Goal: Transaction & Acquisition: Obtain resource

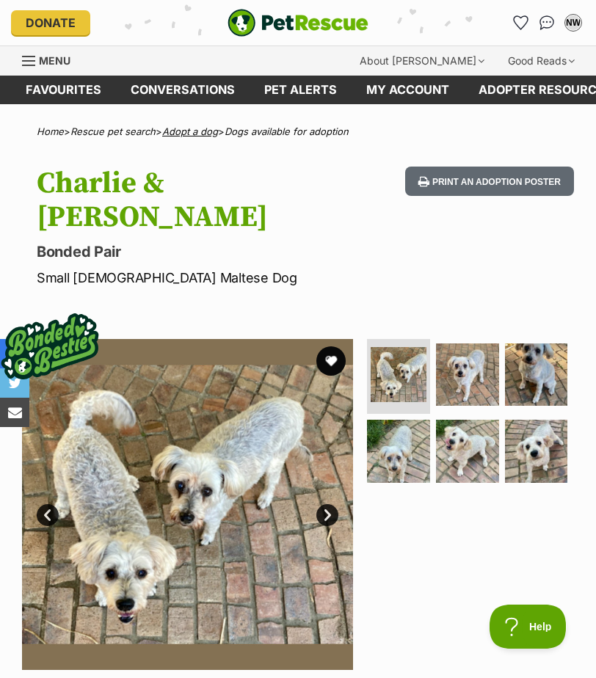
click at [190, 137] on link "Adopt a dog" at bounding box center [190, 131] width 56 height 12
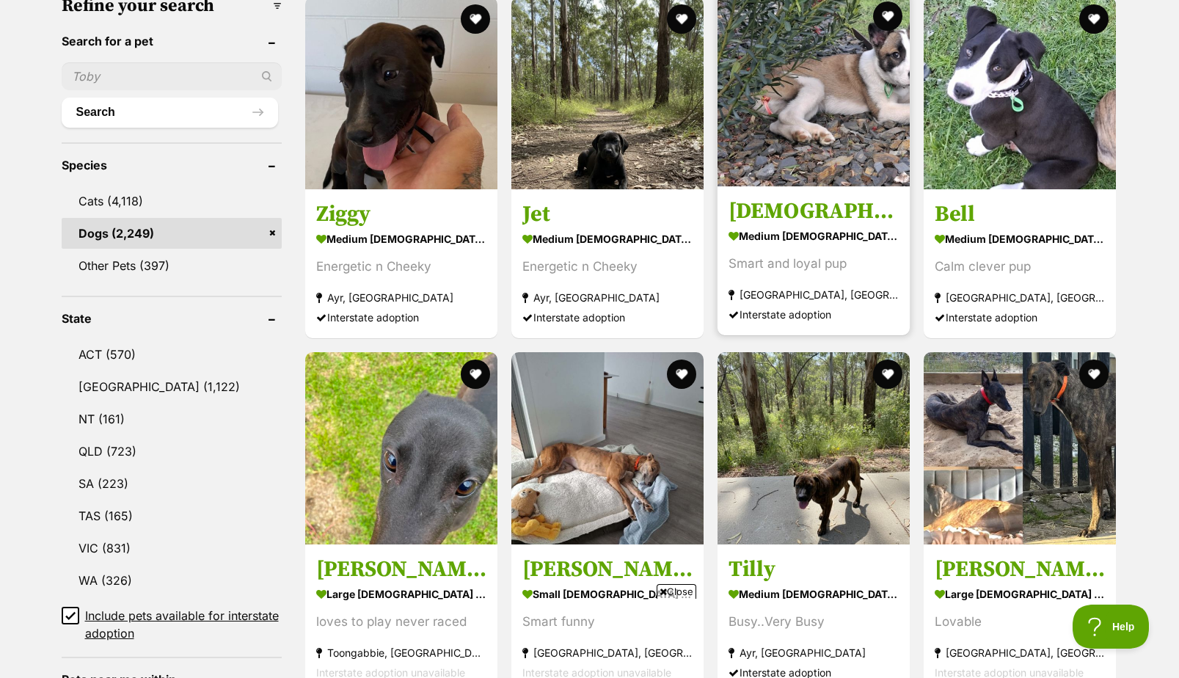
click at [595, 131] on img at bounding box center [813, 90] width 192 height 192
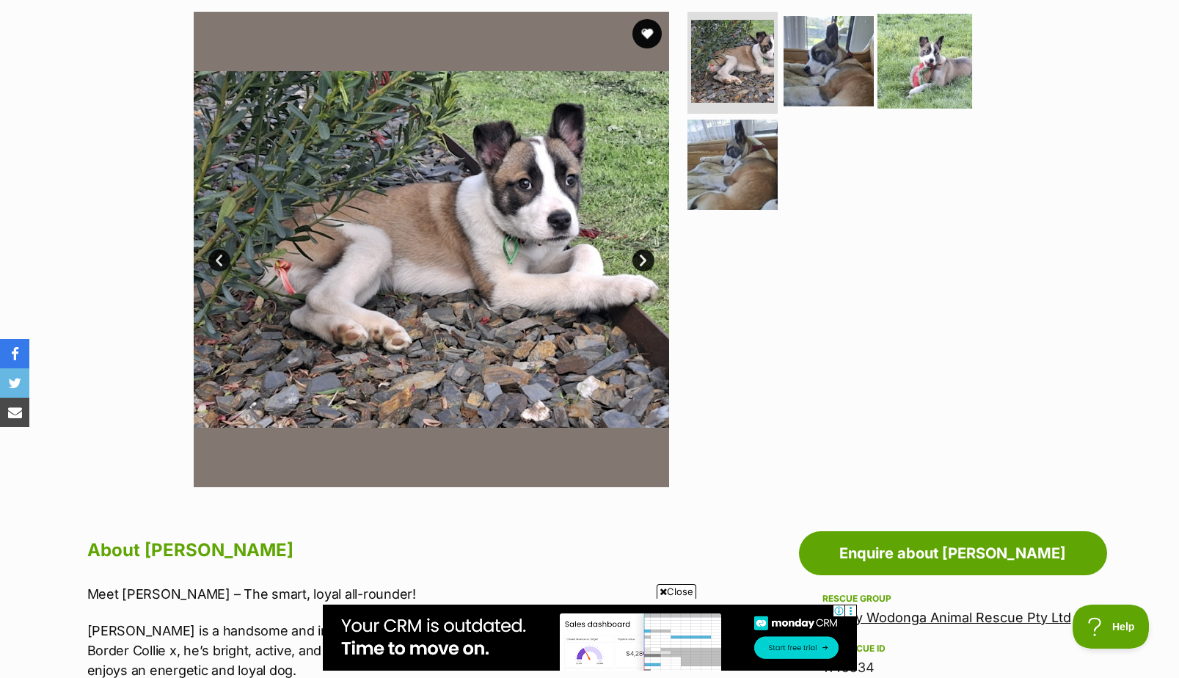
click at [945, 56] on img at bounding box center [924, 60] width 95 height 95
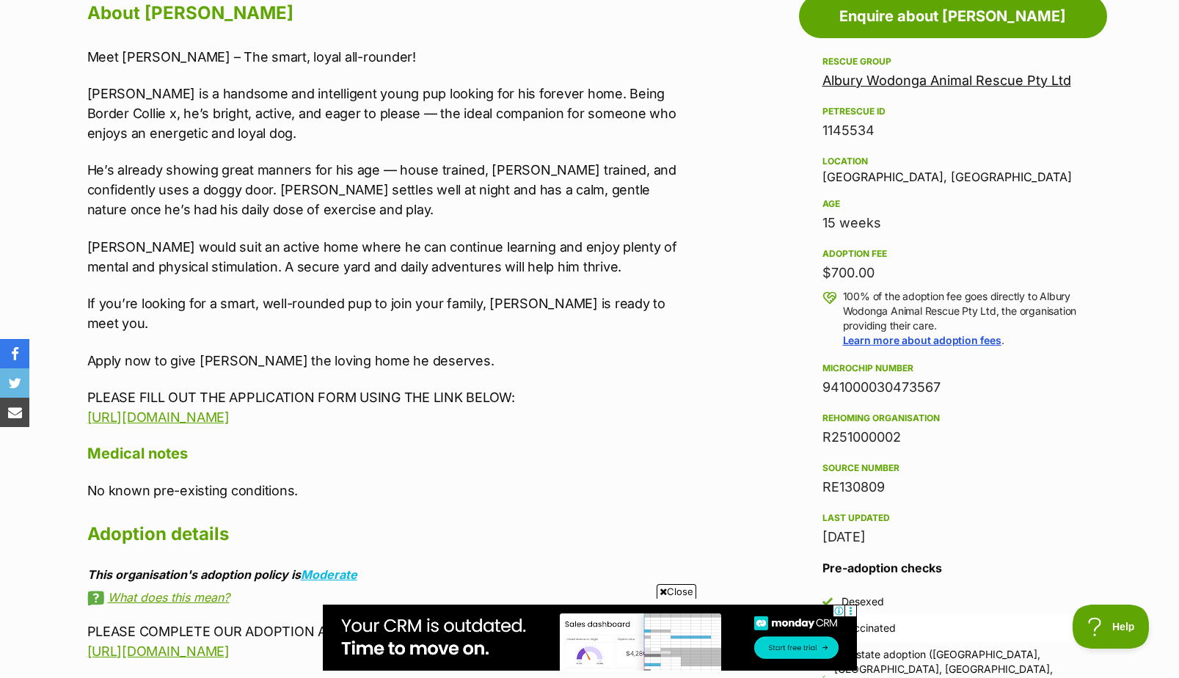
scroll to position [1173, 0]
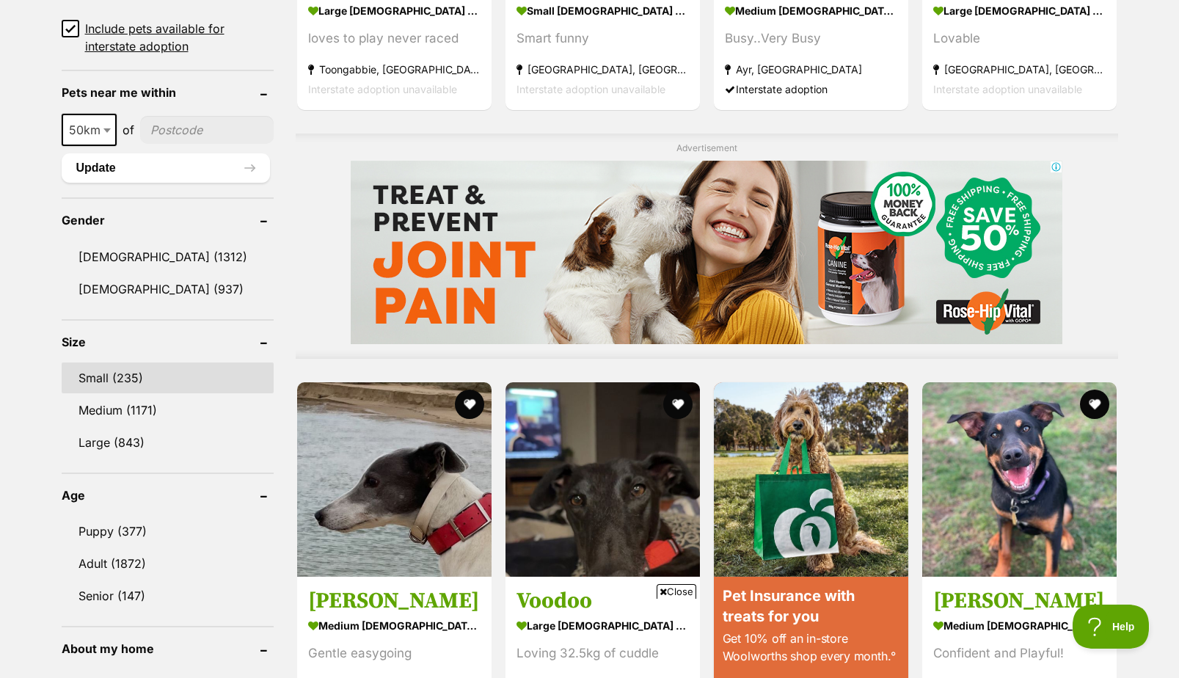
click at [125, 384] on link "Small (235)" at bounding box center [168, 377] width 212 height 31
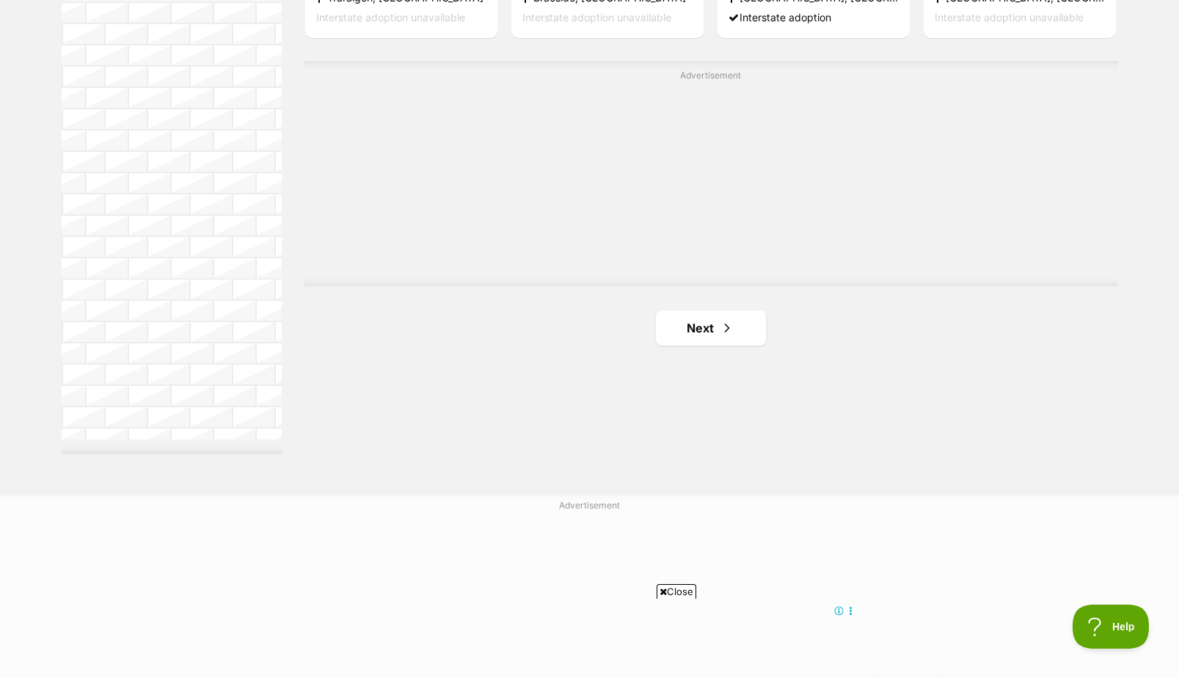
scroll to position [2640, 0]
